Goal: Transaction & Acquisition: Purchase product/service

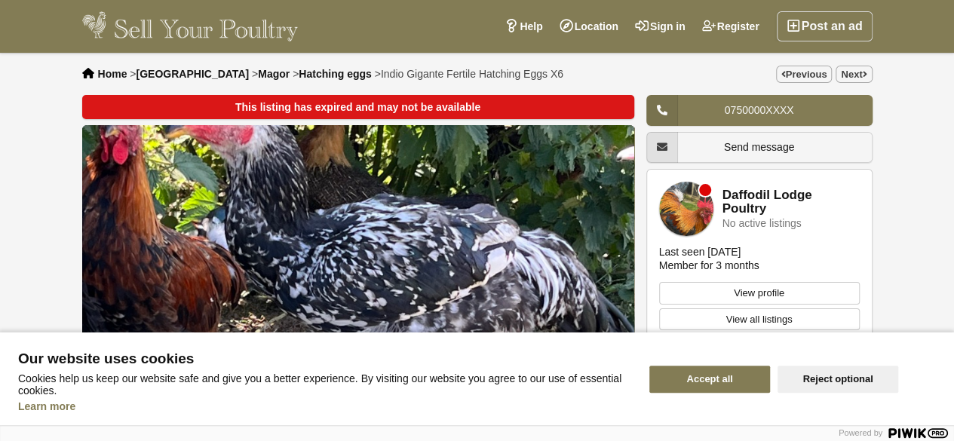
click at [823, 372] on button "Reject optional" at bounding box center [837, 379] width 121 height 27
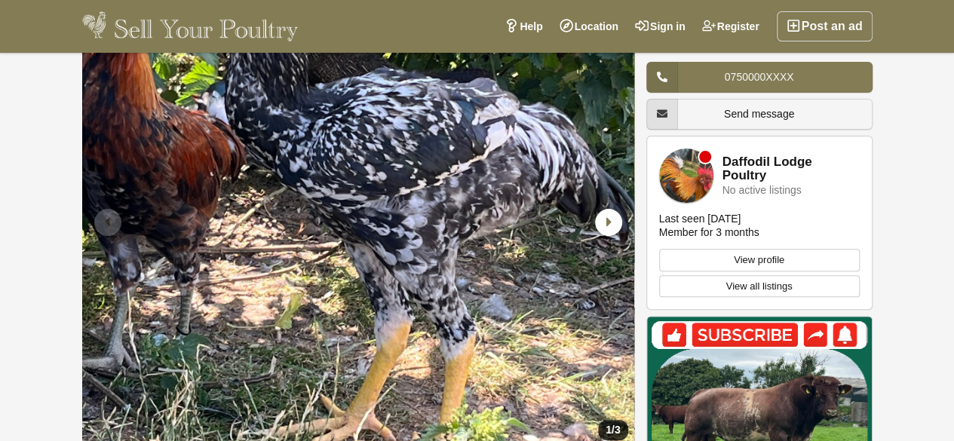
scroll to position [134, 0]
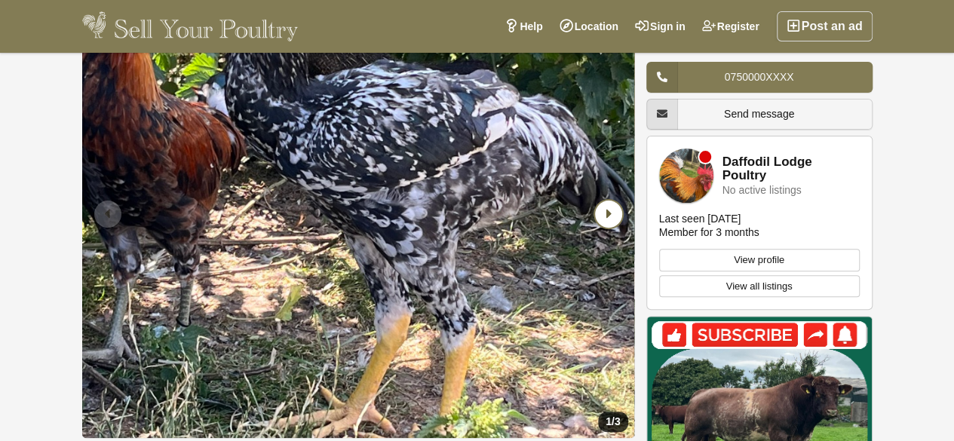
click at [611, 215] on icon "Next slide" at bounding box center [608, 214] width 27 height 27
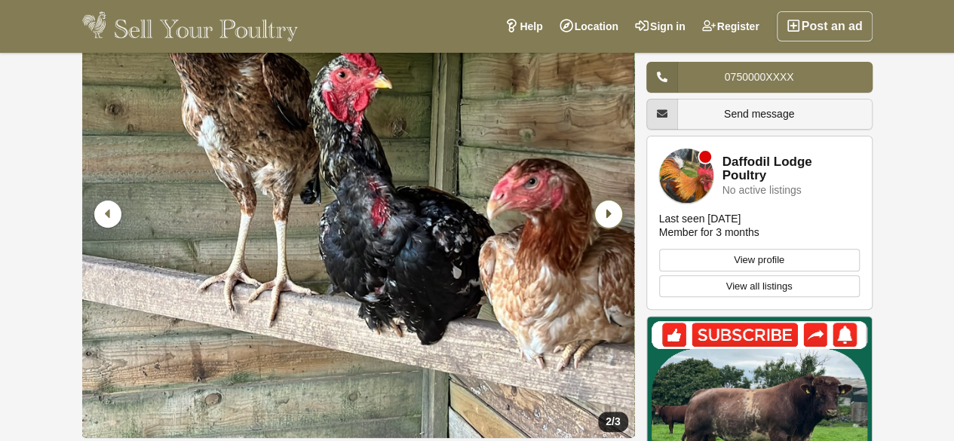
click at [611, 215] on icon "Next slide" at bounding box center [608, 214] width 27 height 27
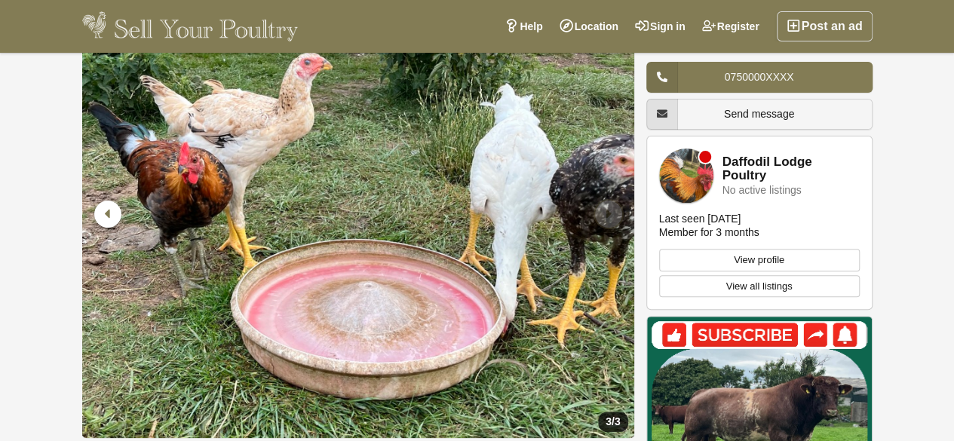
click at [611, 215] on icon "Next slide" at bounding box center [608, 214] width 27 height 27
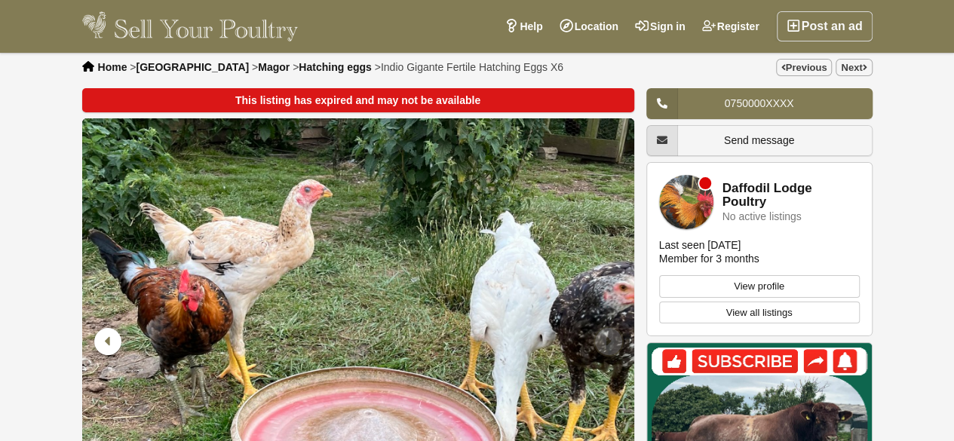
scroll to position [6, 0]
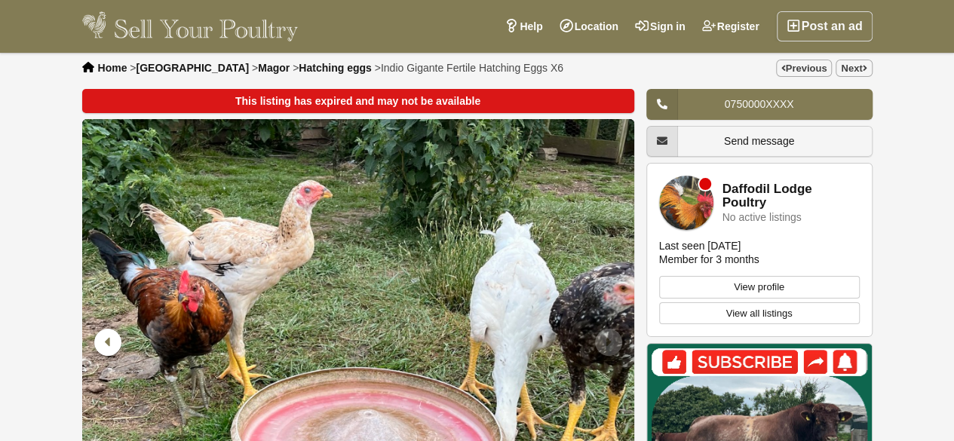
click at [110, 69] on span "Home" at bounding box center [112, 68] width 29 height 12
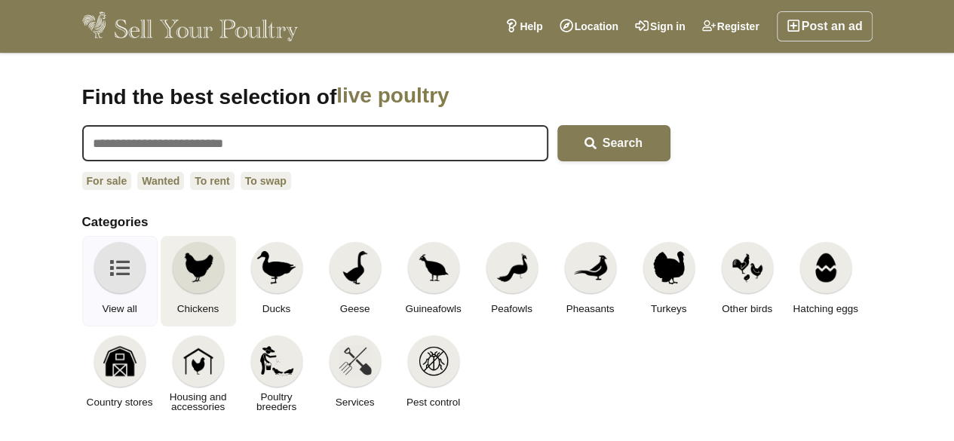
click at [199, 262] on img at bounding box center [198, 267] width 33 height 33
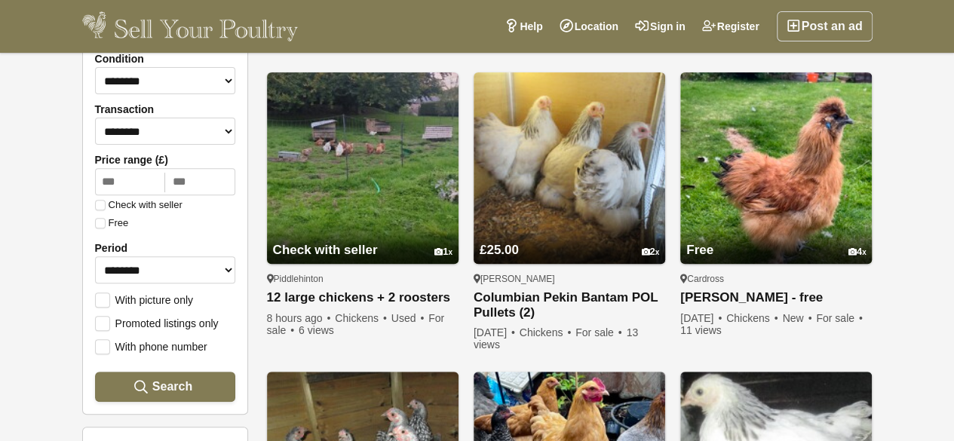
scroll to position [209, 0]
